Goal: Transaction & Acquisition: Download file/media

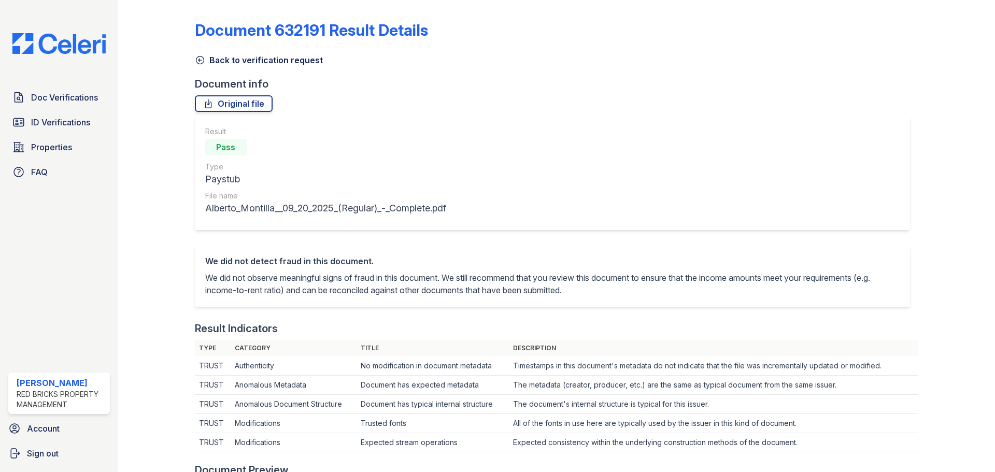
scroll to position [363, 0]
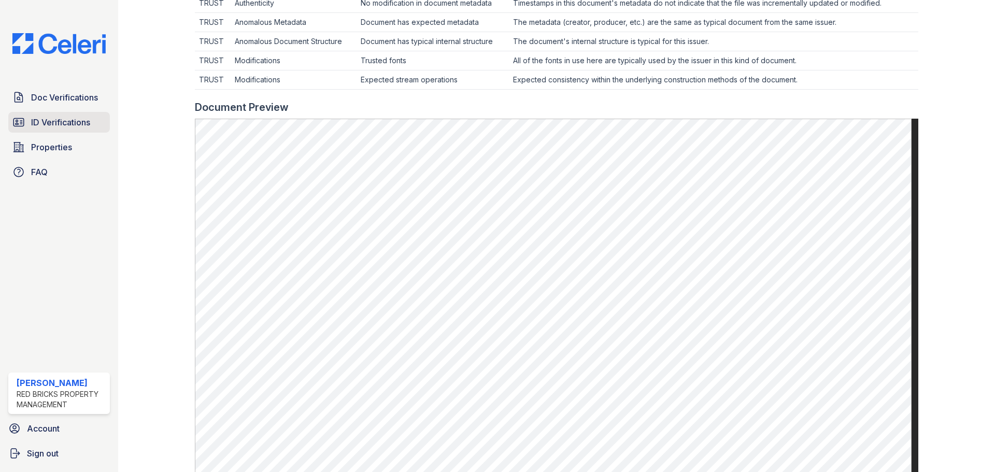
click at [42, 119] on span "ID Verifications" at bounding box center [60, 122] width 59 height 12
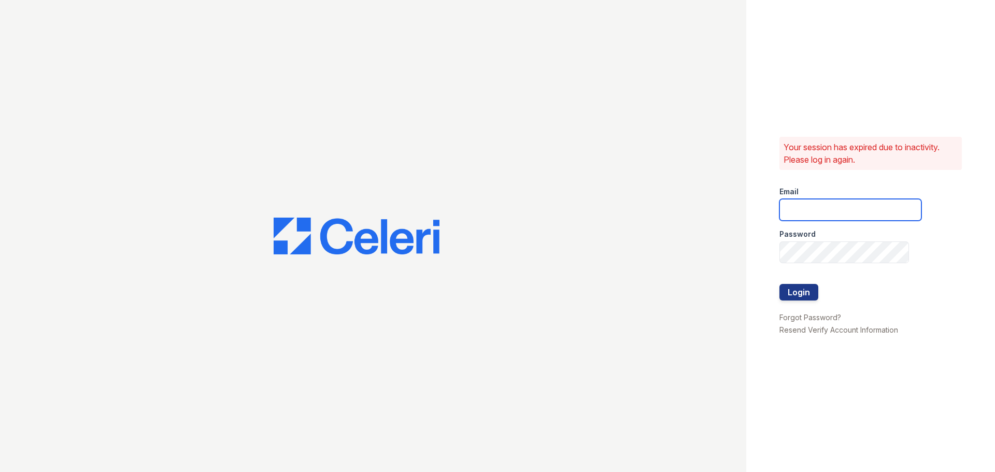
type input "[EMAIL_ADDRESS][DOMAIN_NAME]"
click at [781, 292] on button "Login" at bounding box center [798, 292] width 39 height 17
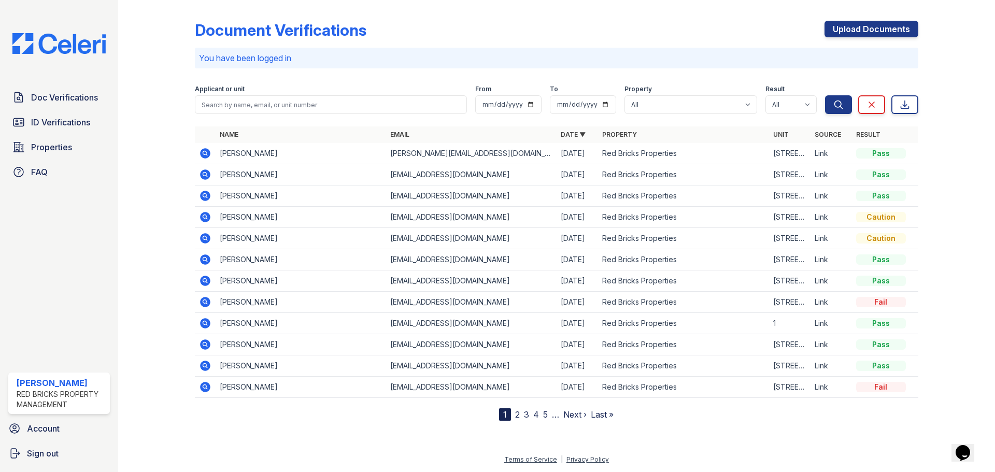
click at [208, 259] on icon at bounding box center [205, 259] width 10 height 10
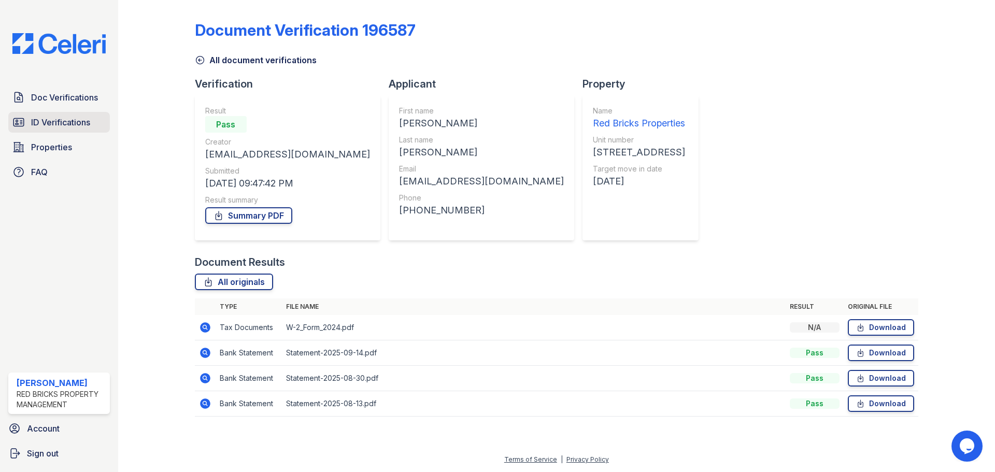
click at [68, 125] on span "ID Verifications" at bounding box center [60, 122] width 59 height 12
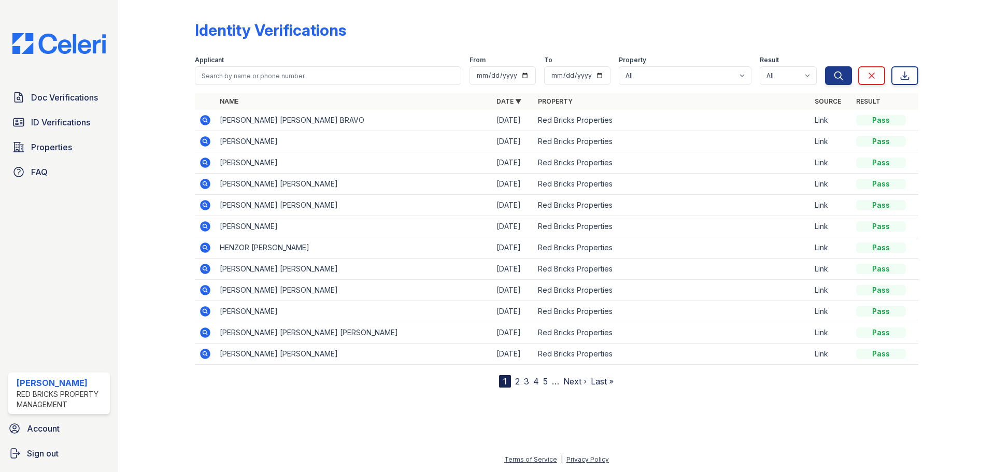
click at [204, 186] on icon at bounding box center [205, 184] width 10 height 10
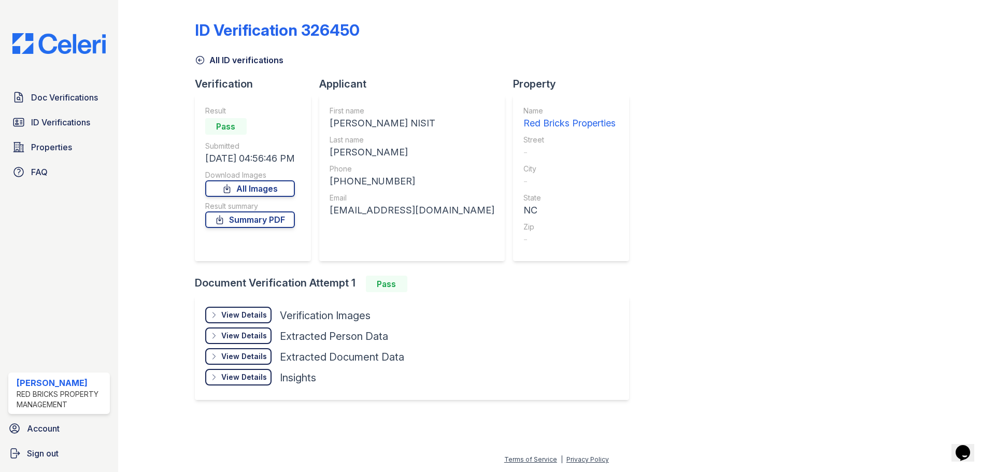
click at [240, 319] on div "View Details" at bounding box center [244, 315] width 46 height 10
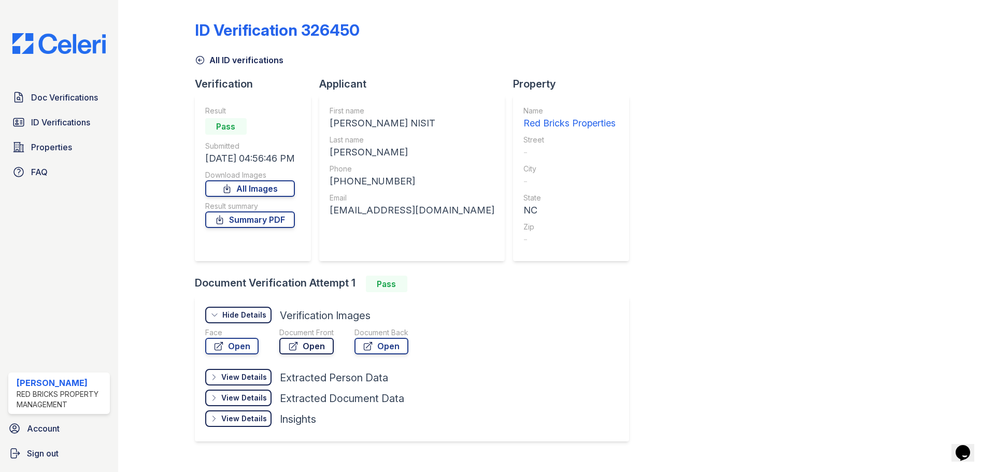
click at [320, 348] on link "Open" at bounding box center [306, 346] width 54 height 17
click at [88, 96] on span "Doc Verifications" at bounding box center [64, 97] width 67 height 12
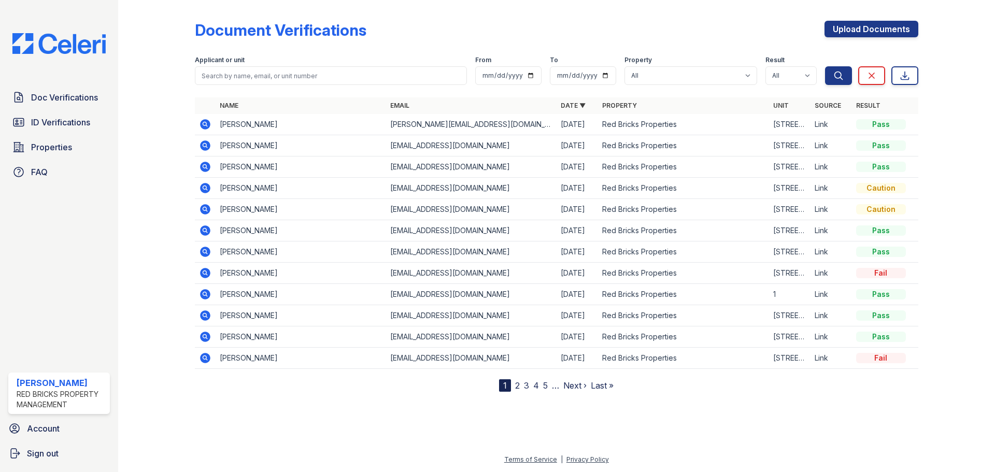
click at [204, 235] on icon at bounding box center [205, 230] width 10 height 10
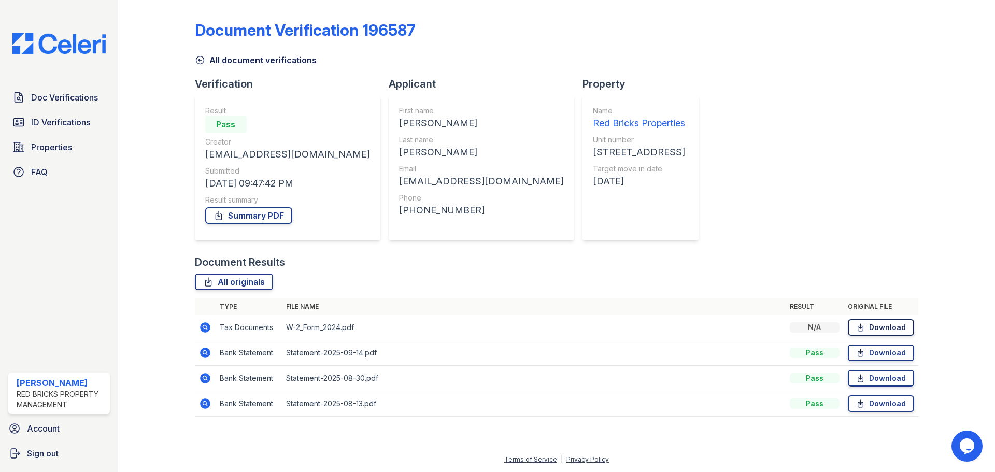
click at [888, 326] on link "Download" at bounding box center [881, 327] width 66 height 17
click at [882, 352] on link "Download" at bounding box center [881, 353] width 66 height 17
click at [872, 375] on link "Download" at bounding box center [881, 378] width 66 height 17
click at [878, 403] on link "Download" at bounding box center [881, 403] width 66 height 17
